Goal: Find specific page/section: Find specific page/section

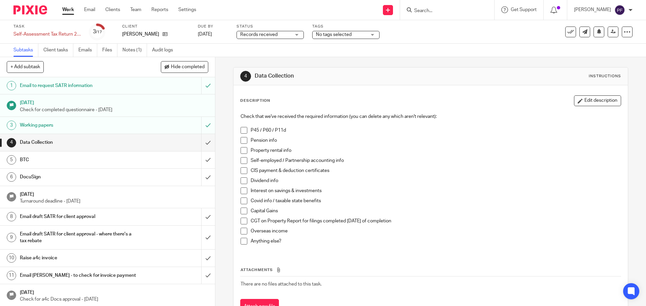
click at [421, 10] on input "Search" at bounding box center [443, 11] width 61 height 6
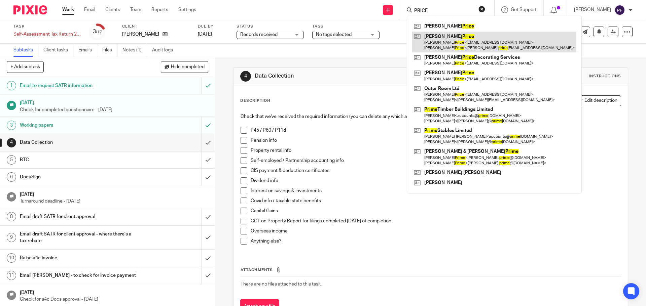
type input "PRICE"
click at [453, 45] on link at bounding box center [494, 42] width 164 height 21
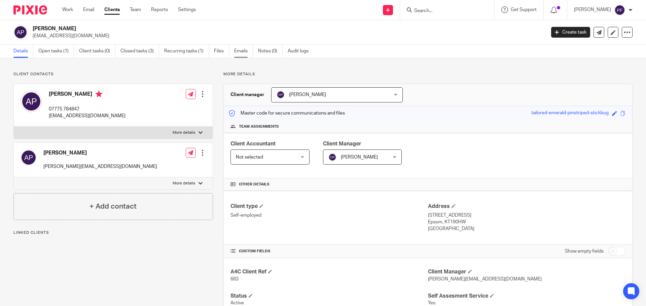
click at [237, 52] on link "Emails" at bounding box center [243, 51] width 19 height 13
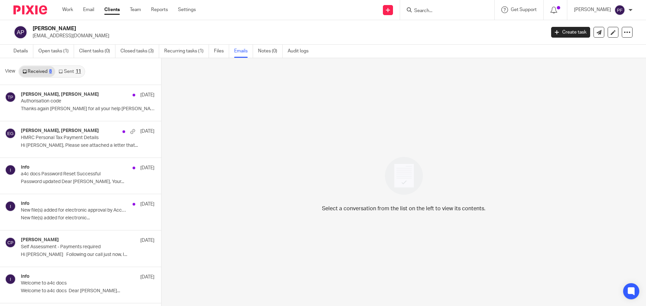
click at [62, 74] on link "Sent 11" at bounding box center [69, 71] width 29 height 11
